Goal: Information Seeking & Learning: Learn about a topic

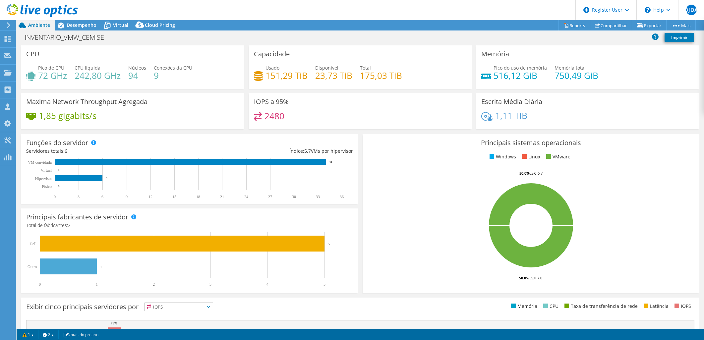
select select "USD"
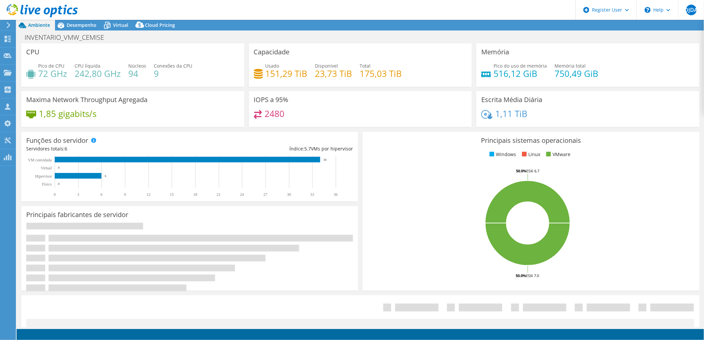
select select "USD"
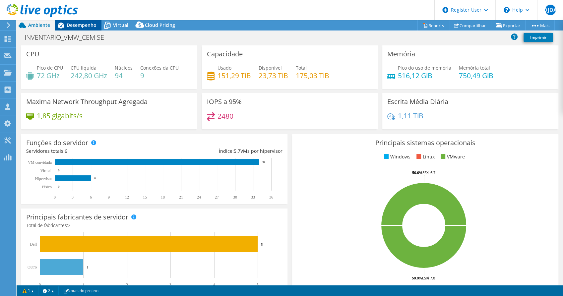
click at [76, 25] on span "Desempenho" at bounding box center [82, 25] width 30 height 6
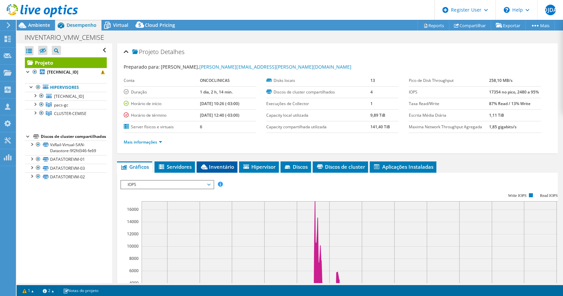
click at [223, 164] on span "Inventário" at bounding box center [217, 166] width 34 height 7
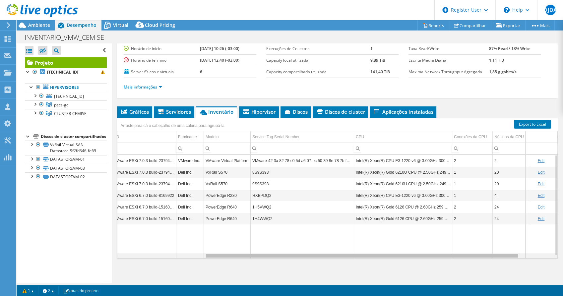
scroll to position [0, 69]
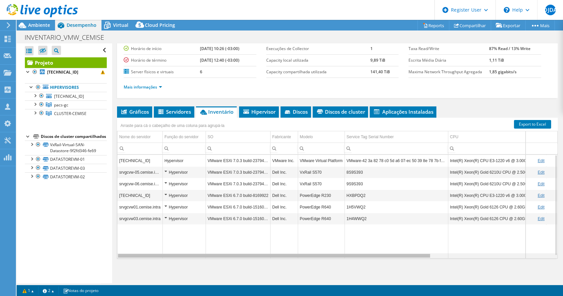
drag, startPoint x: 380, startPoint y: 255, endPoint x: 346, endPoint y: 245, distance: 35.6
click at [346, 245] on body "DJDA Usuário Dell Diego Junior De Almeida Diego.Almeida1@dell.com Dell My Profi…" at bounding box center [281, 148] width 563 height 296
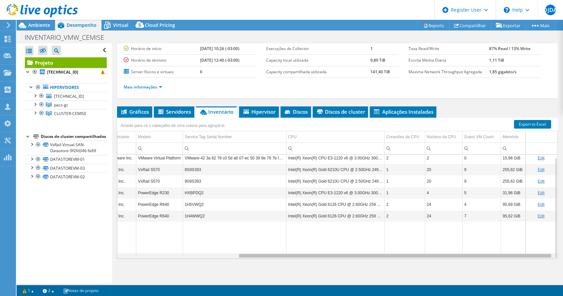
scroll to position [3, 167]
drag, startPoint x: 290, startPoint y: 256, endPoint x: 436, endPoint y: 245, distance: 146.0
click at [436, 245] on body "DJDA Usuário Dell Diego Junior De Almeida Diego.Almeida1@dell.com Dell My Profi…" at bounding box center [281, 148] width 563 height 296
drag, startPoint x: 433, startPoint y: 255, endPoint x: 447, endPoint y: 257, distance: 14.4
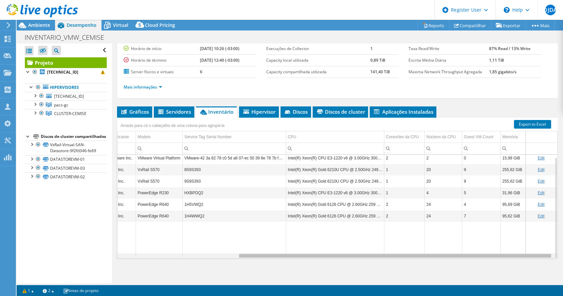
click at [447, 257] on body "DJDA Usuário Dell Diego Junior De Almeida Diego.Almeida1@dell.com Dell My Profi…" at bounding box center [281, 148] width 563 height 296
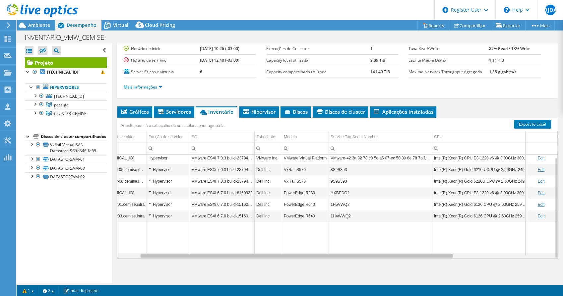
scroll to position [0, 0]
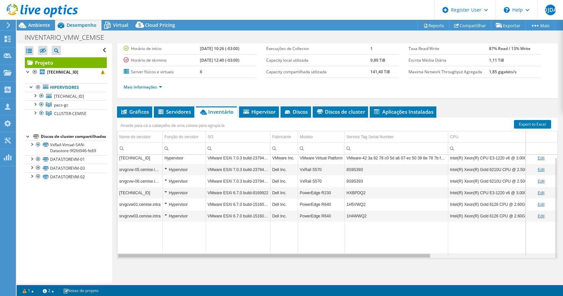
drag, startPoint x: 301, startPoint y: 257, endPoint x: 168, endPoint y: 260, distance: 132.3
click at [167, 263] on body "DJDA Usuário Dell Diego Junior De Almeida Diego.Almeida1@dell.com Dell My Profi…" at bounding box center [281, 148] width 563 height 296
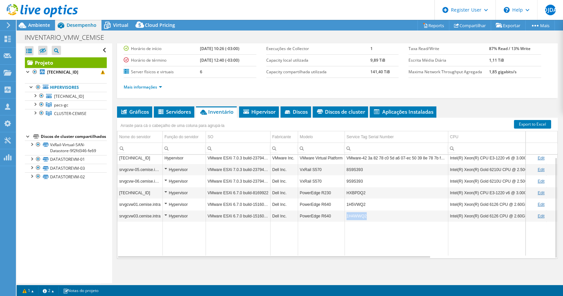
drag, startPoint x: 367, startPoint y: 214, endPoint x: 344, endPoint y: 214, distance: 22.9
click at [344, 214] on tr "srvgcvw03.cemise.intra Hypervisor VMware ESXi 6.7.0 build-15160138 Dell Inc. Po…" at bounding box center [418, 216] width 602 height 12
copy tr "1H4WWQ2"
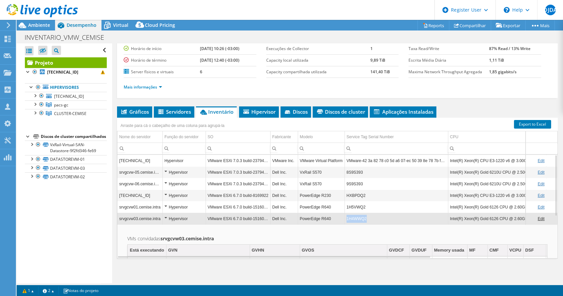
copy tr "1H4WWQ2"
drag, startPoint x: 369, startPoint y: 218, endPoint x: 341, endPoint y: 218, distance: 27.5
click at [341, 218] on tr "srvgcvw03.cemise.intra Hypervisor VMware ESXi 6.7.0 build-15160138 Dell Inc. Po…" at bounding box center [418, 219] width 602 height 12
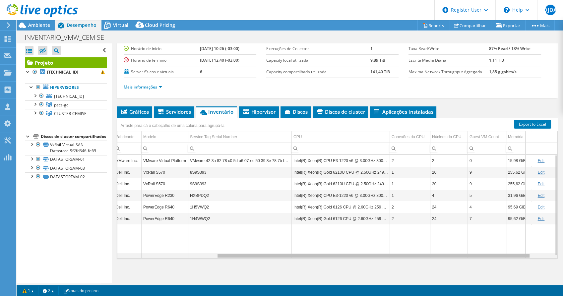
scroll to position [0, 167]
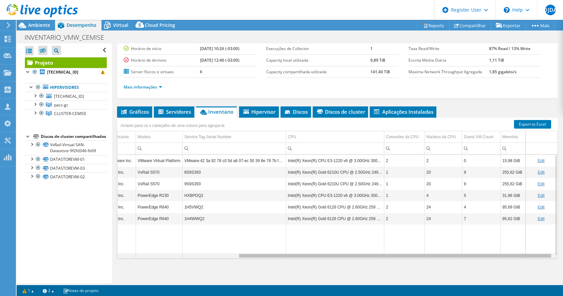
drag, startPoint x: 351, startPoint y: 257, endPoint x: 489, endPoint y: 249, distance: 138.5
click at [489, 249] on body "DJDA Usuário Dell Diego Junior De Almeida Diego.Almeida1@dell.com Dell My Profi…" at bounding box center [281, 148] width 563 height 296
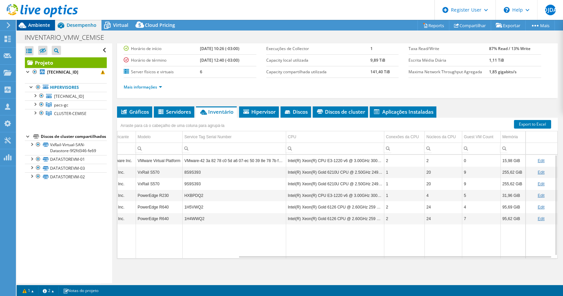
click at [45, 27] on span "Ambiente" at bounding box center [39, 25] width 22 height 6
